Goal: Task Accomplishment & Management: Manage account settings

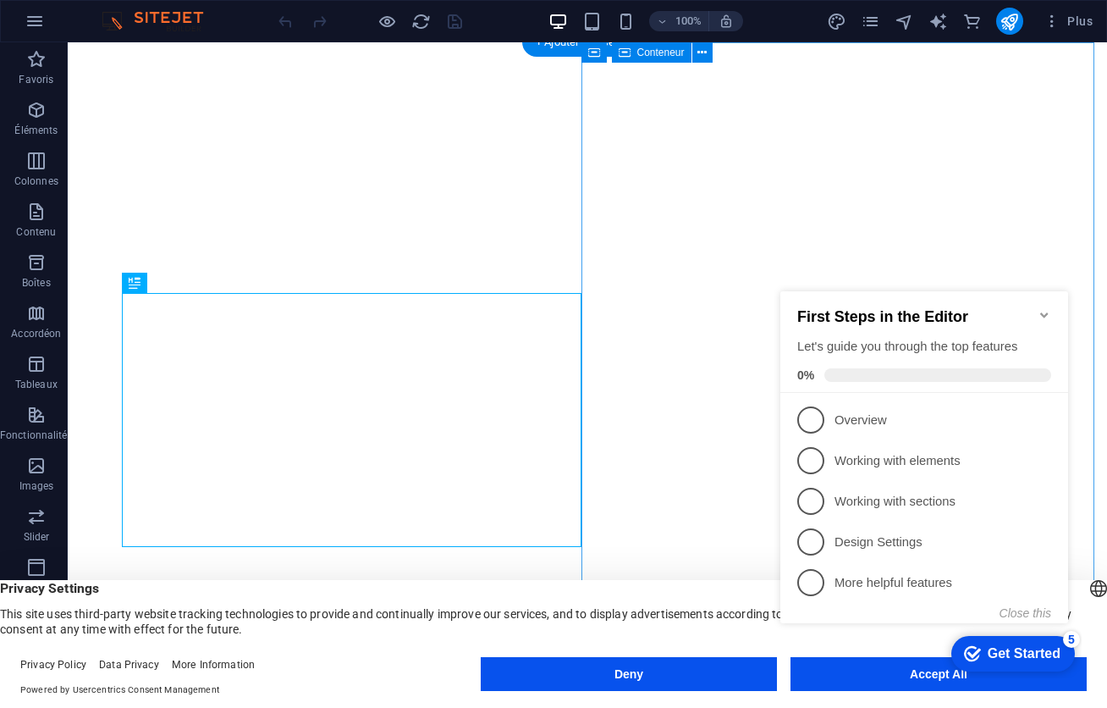
click at [1044, 312] on icon "Minimize checklist" at bounding box center [1044, 314] width 8 height 5
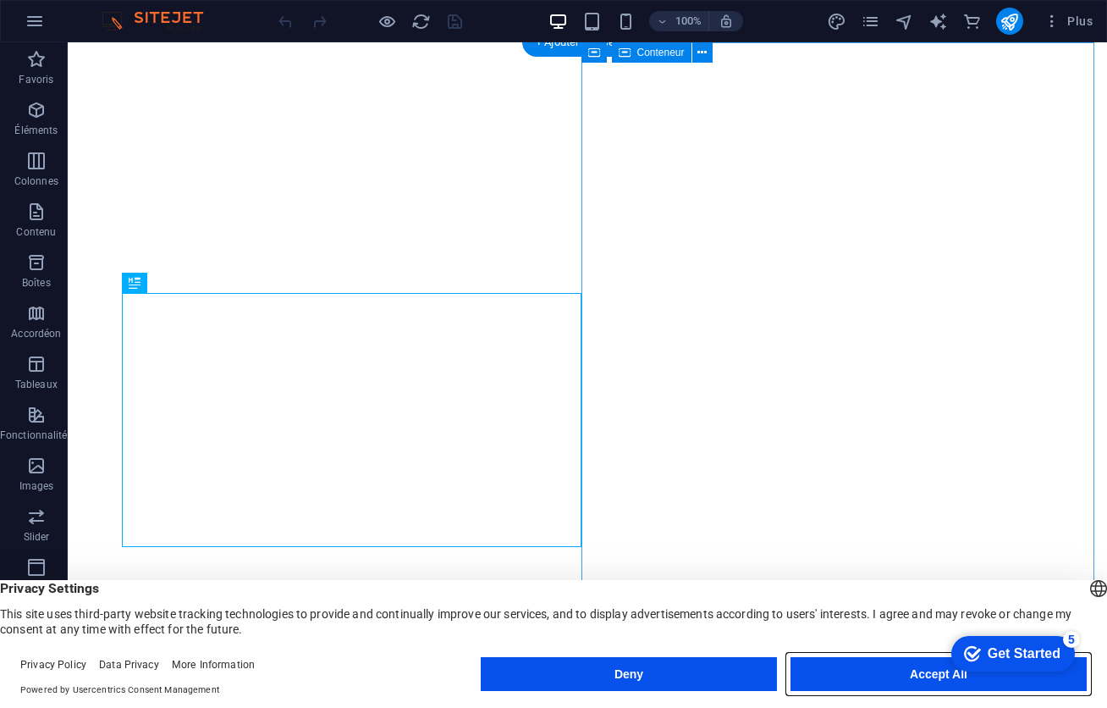
click at [890, 675] on button "Accept All" at bounding box center [939, 674] width 296 height 34
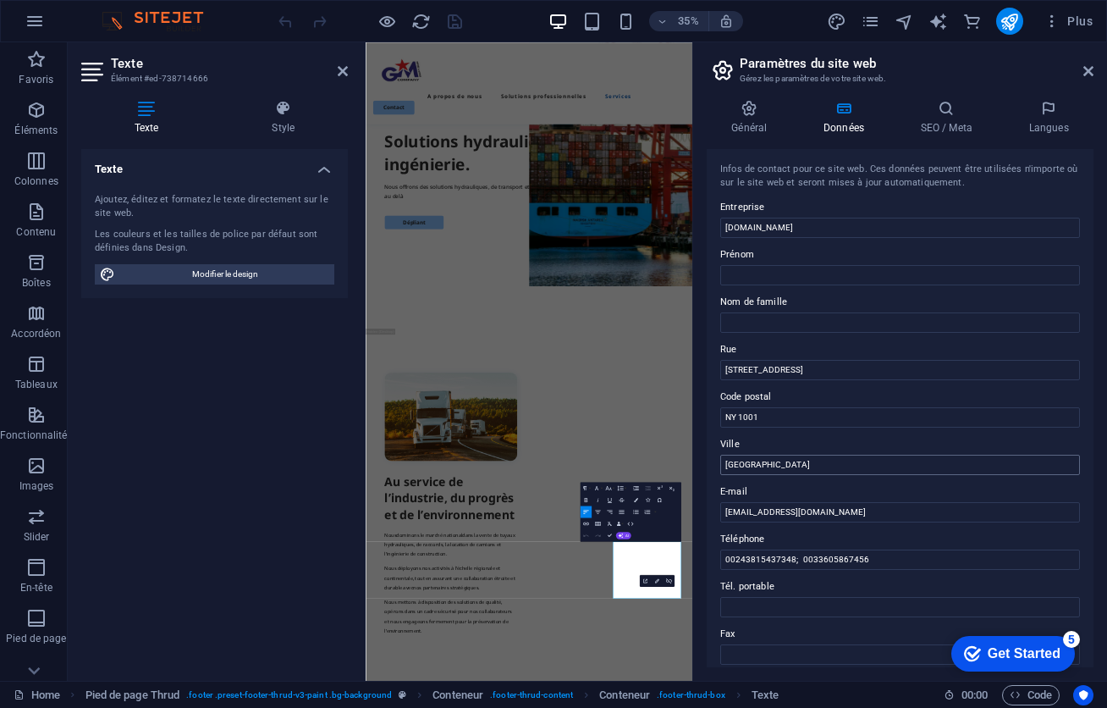
scroll to position [4165, 0]
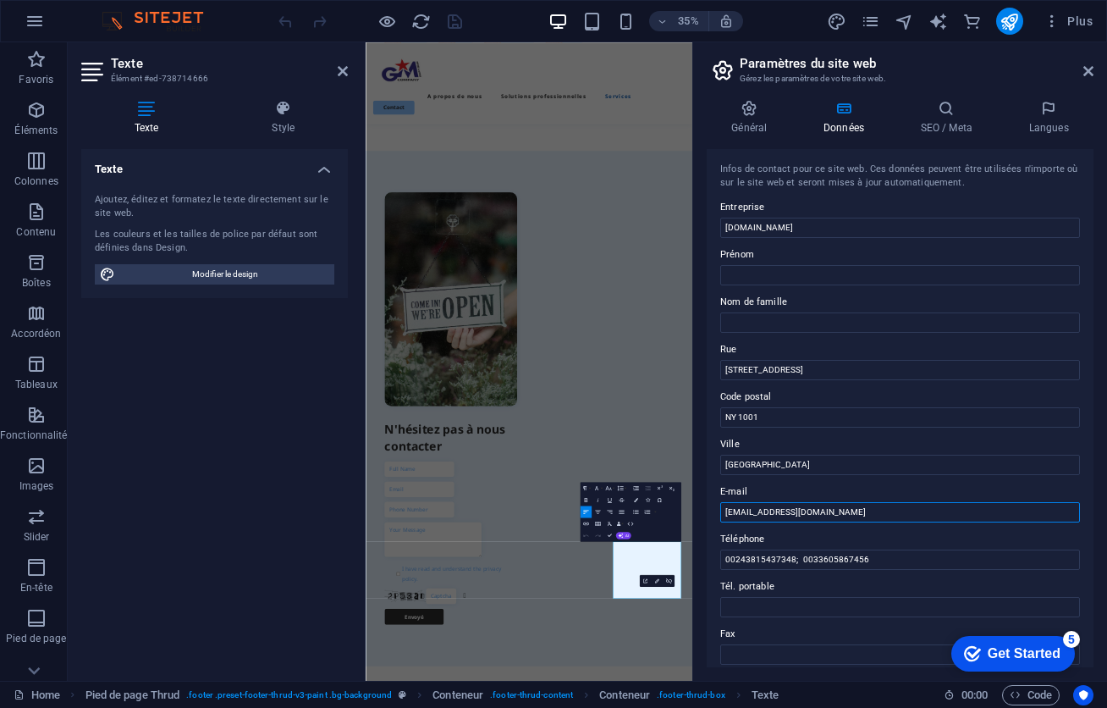
click at [775, 512] on input "[EMAIL_ADDRESS][DOMAIN_NAME]" at bounding box center [900, 512] width 360 height 20
drag, startPoint x: 840, startPoint y: 227, endPoint x: 720, endPoint y: 228, distance: 119.4
click at [720, 228] on input "[DOMAIN_NAME]" at bounding box center [900, 228] width 360 height 20
drag, startPoint x: 836, startPoint y: 509, endPoint x: 696, endPoint y: 511, distance: 140.5
click at [696, 511] on aside "Paramètres du site web Gérez les paramètres de votre site web. Général Données …" at bounding box center [899, 361] width 415 height 638
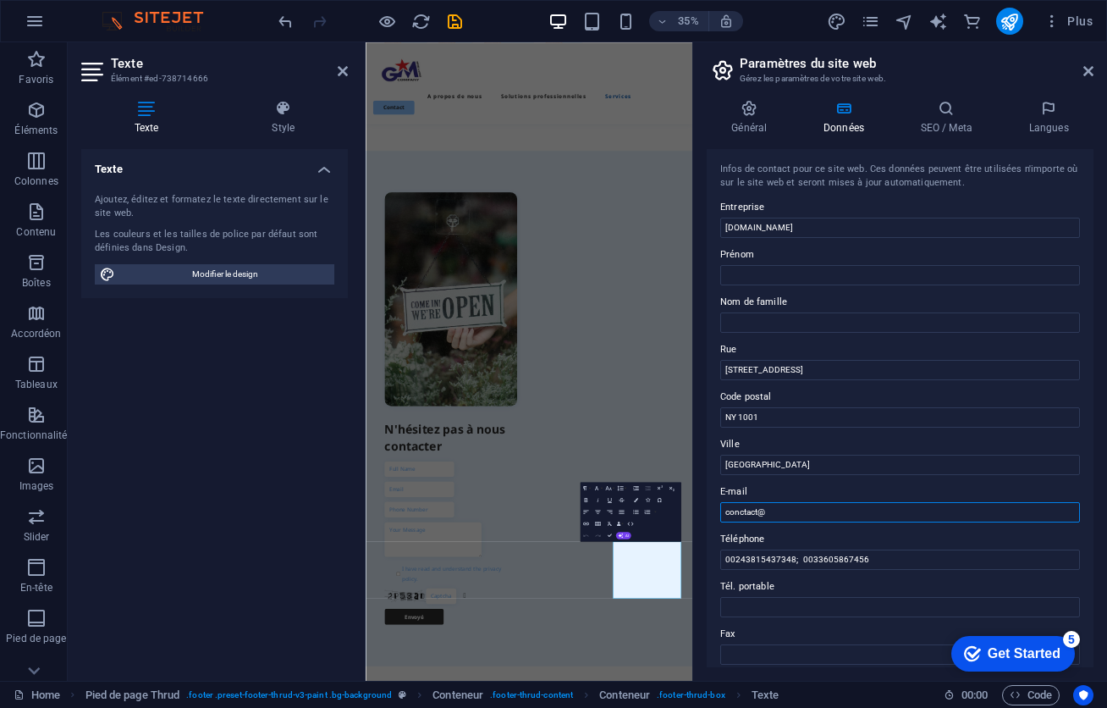
paste input "[DOMAIN_NAME]"
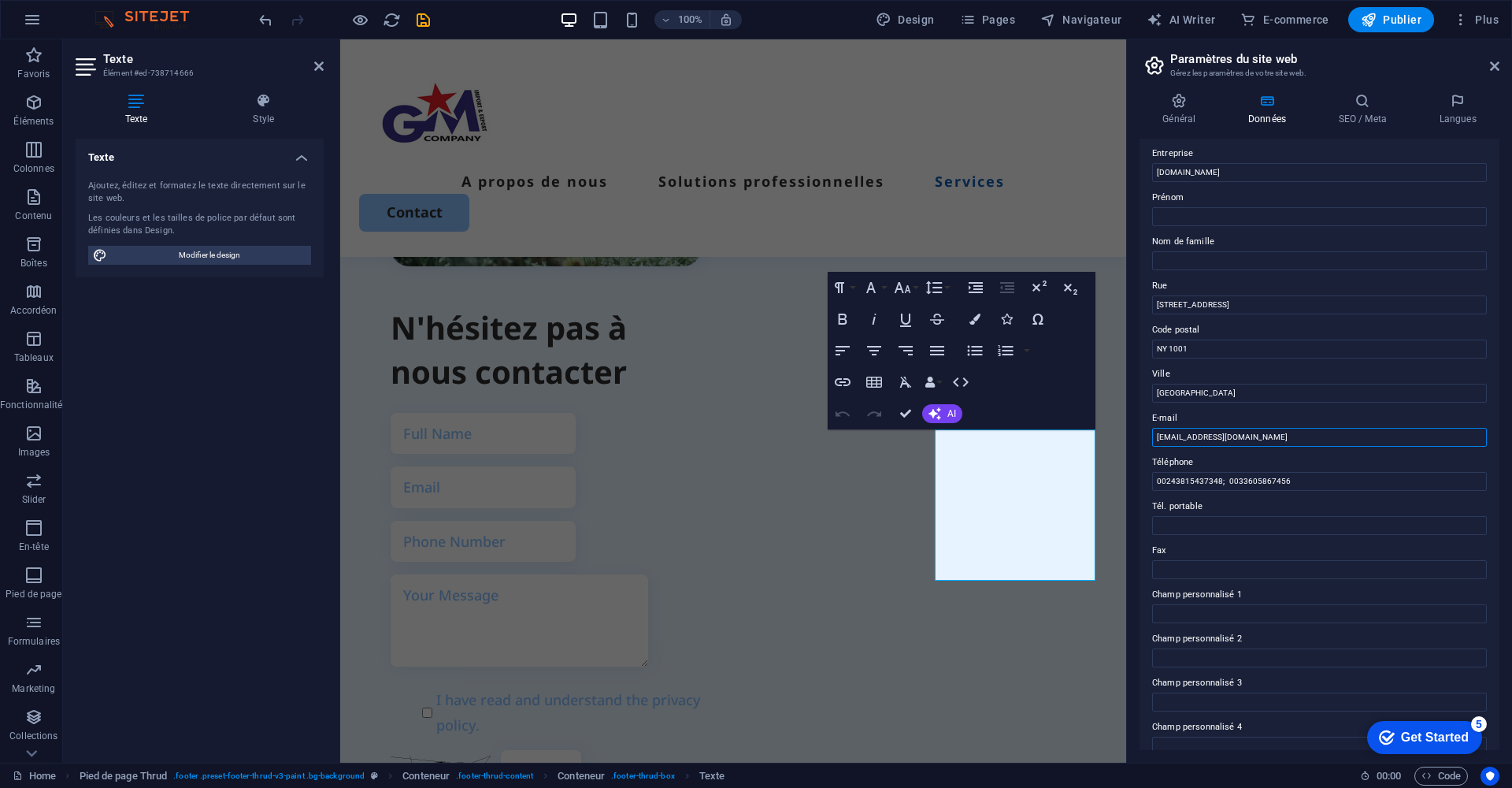
scroll to position [0, 0]
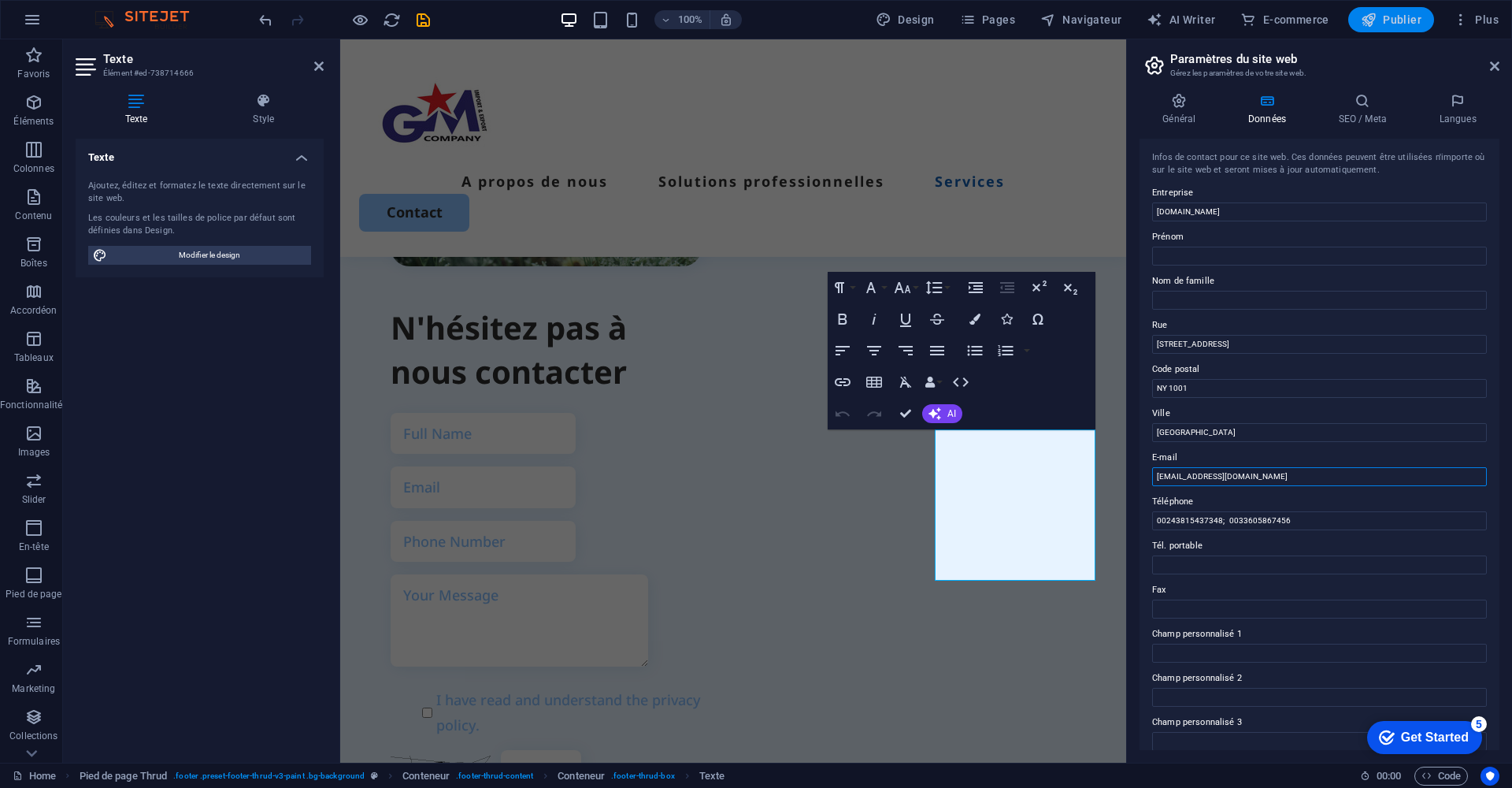
type input "[EMAIL_ADDRESS][DOMAIN_NAME]"
click at [1029, 20] on span "Publier" at bounding box center [1391, 20] width 60 height 16
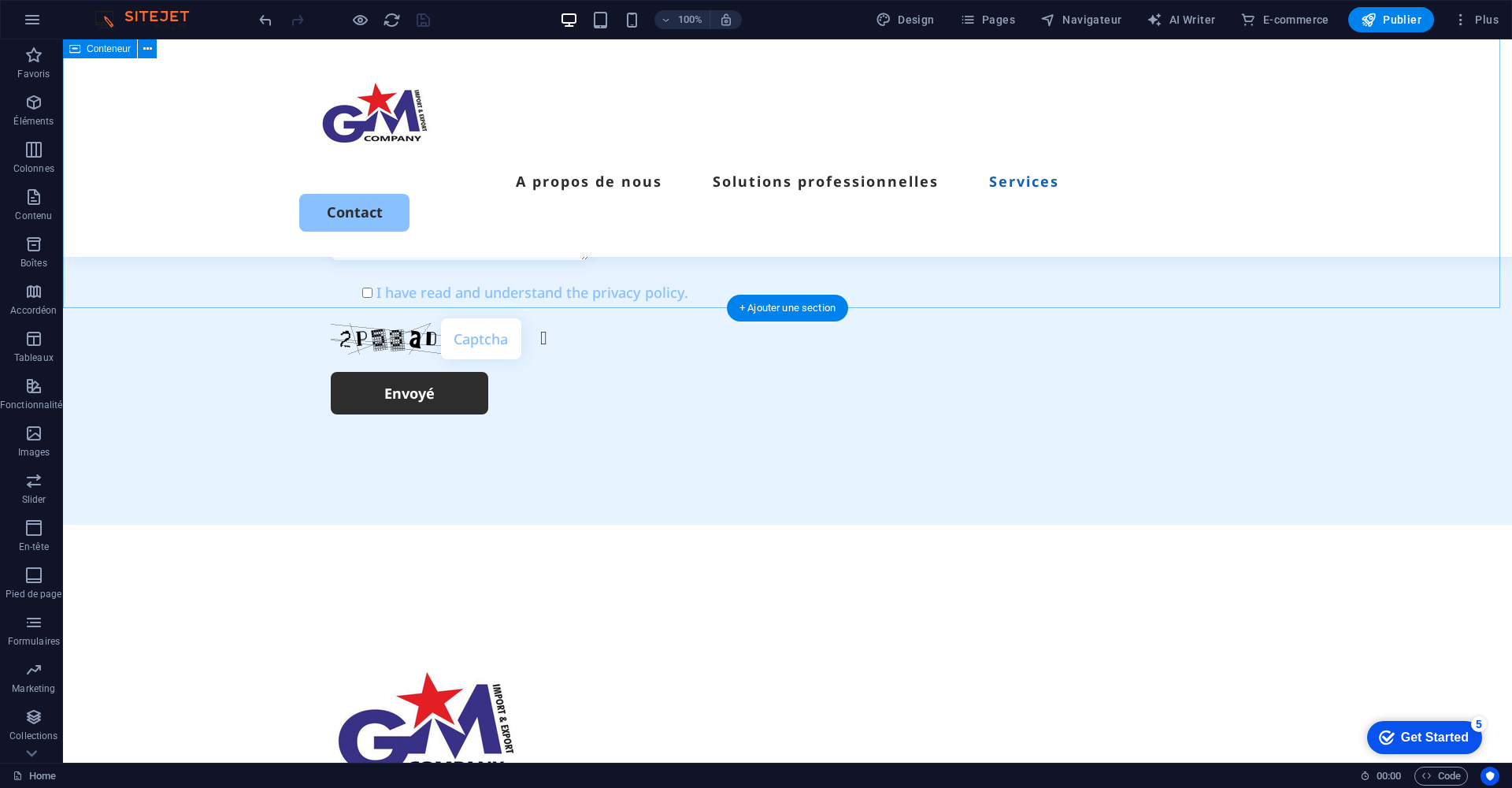
scroll to position [5001, 0]
